Goal: Check status: Check status

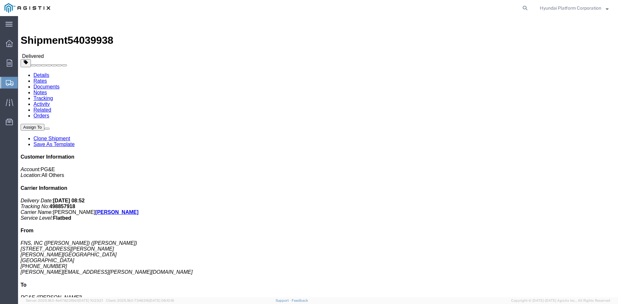
drag, startPoint x: 255, startPoint y: 129, endPoint x: 144, endPoint y: 87, distance: 119.1
click h4 "Routing & Vehicle Information"
click at [0, 0] on span "Shipment Manager" at bounding box center [0, 0] width 0 height 0
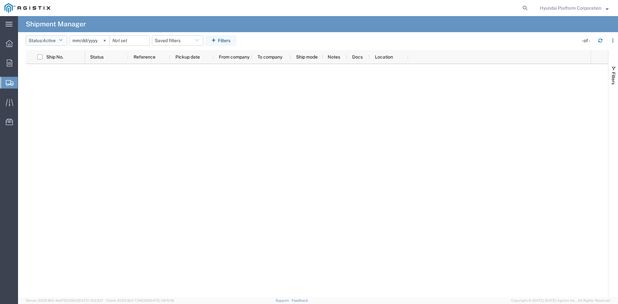
click at [53, 43] on span "Active" at bounding box center [49, 40] width 13 height 5
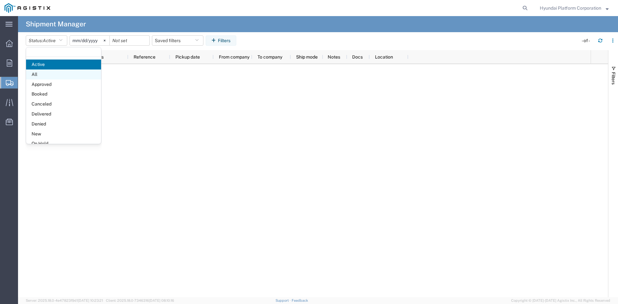
click at [59, 74] on span "All" at bounding box center [63, 75] width 75 height 10
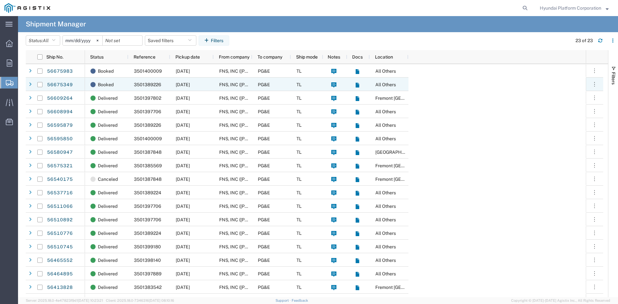
click at [356, 84] on icon at bounding box center [357, 84] width 5 height 5
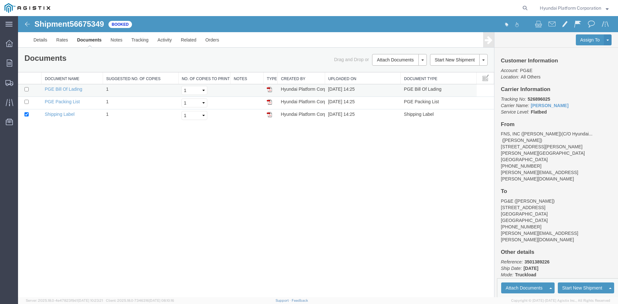
click at [268, 92] on img at bounding box center [269, 89] width 5 height 5
click at [29, 25] on img at bounding box center [28, 24] width 8 height 8
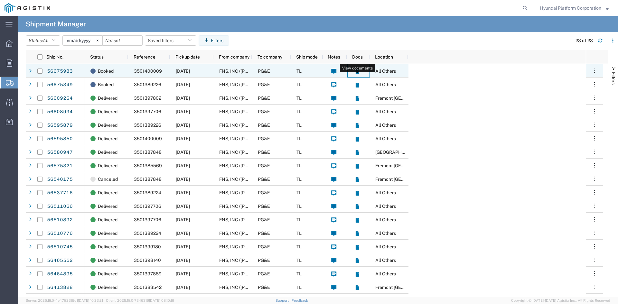
click at [357, 72] on icon at bounding box center [358, 71] width 4 height 5
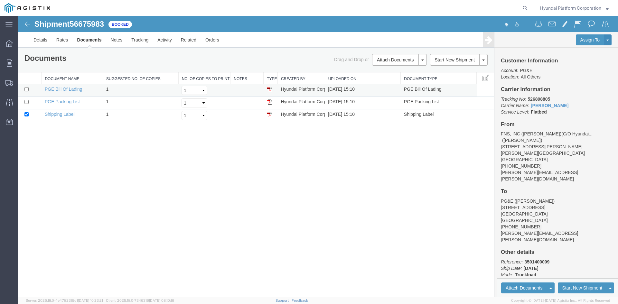
click at [269, 89] on img at bounding box center [269, 89] width 5 height 5
click at [0, 0] on span "Shipment Manager" at bounding box center [0, 0] width 0 height 0
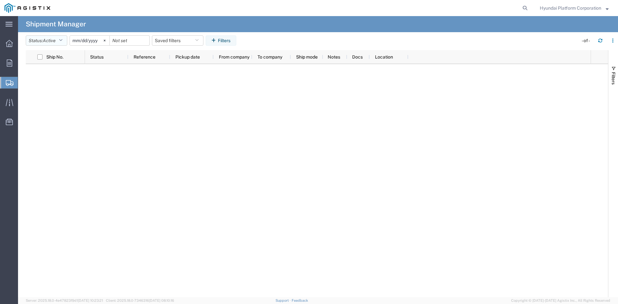
click at [40, 43] on button "Status: Active" at bounding box center [47, 40] width 42 height 10
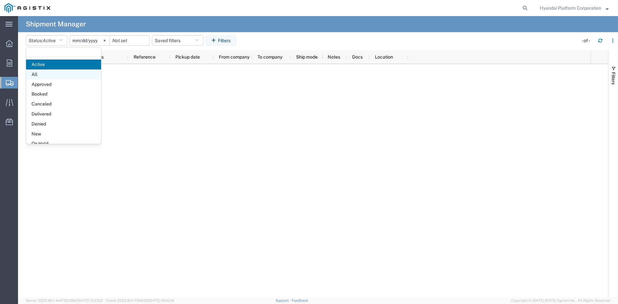
click at [52, 71] on span "All" at bounding box center [63, 75] width 75 height 10
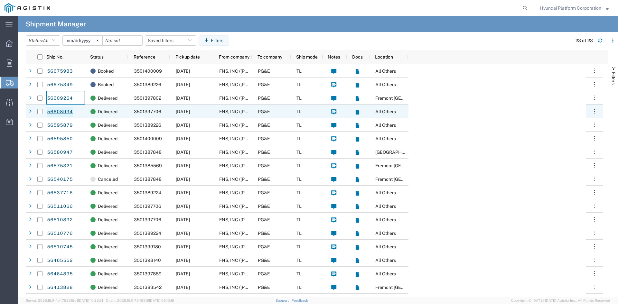
click at [67, 112] on link "56608994" at bounding box center [60, 112] width 26 height 10
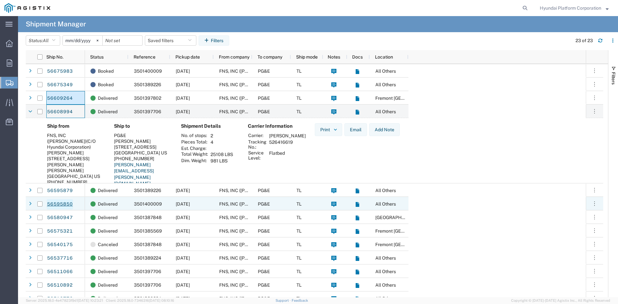
click at [69, 202] on link "56595850" at bounding box center [60, 204] width 26 height 10
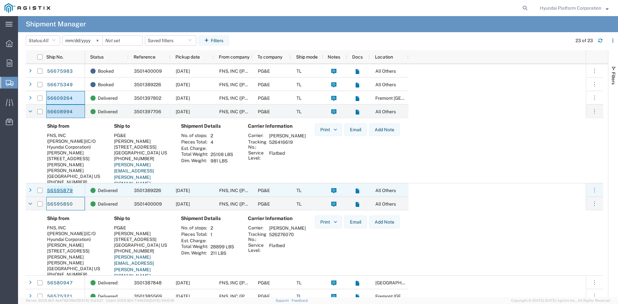
click at [65, 193] on link "56595879" at bounding box center [60, 191] width 26 height 10
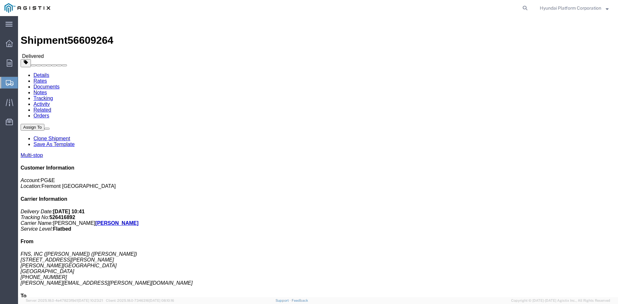
click img
